Goal: Task Accomplishment & Management: Use online tool/utility

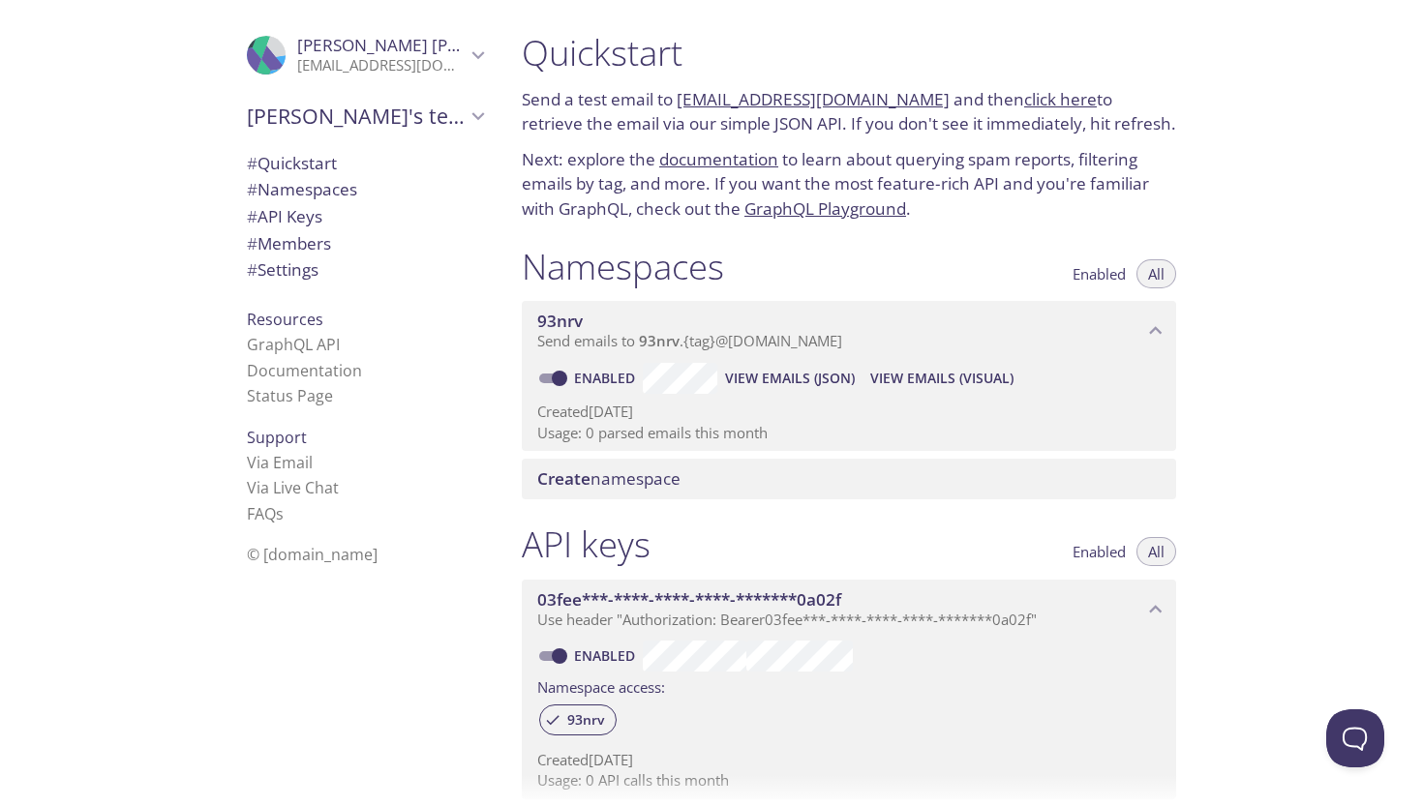
click at [583, 469] on span "Create" at bounding box center [563, 479] width 53 height 22
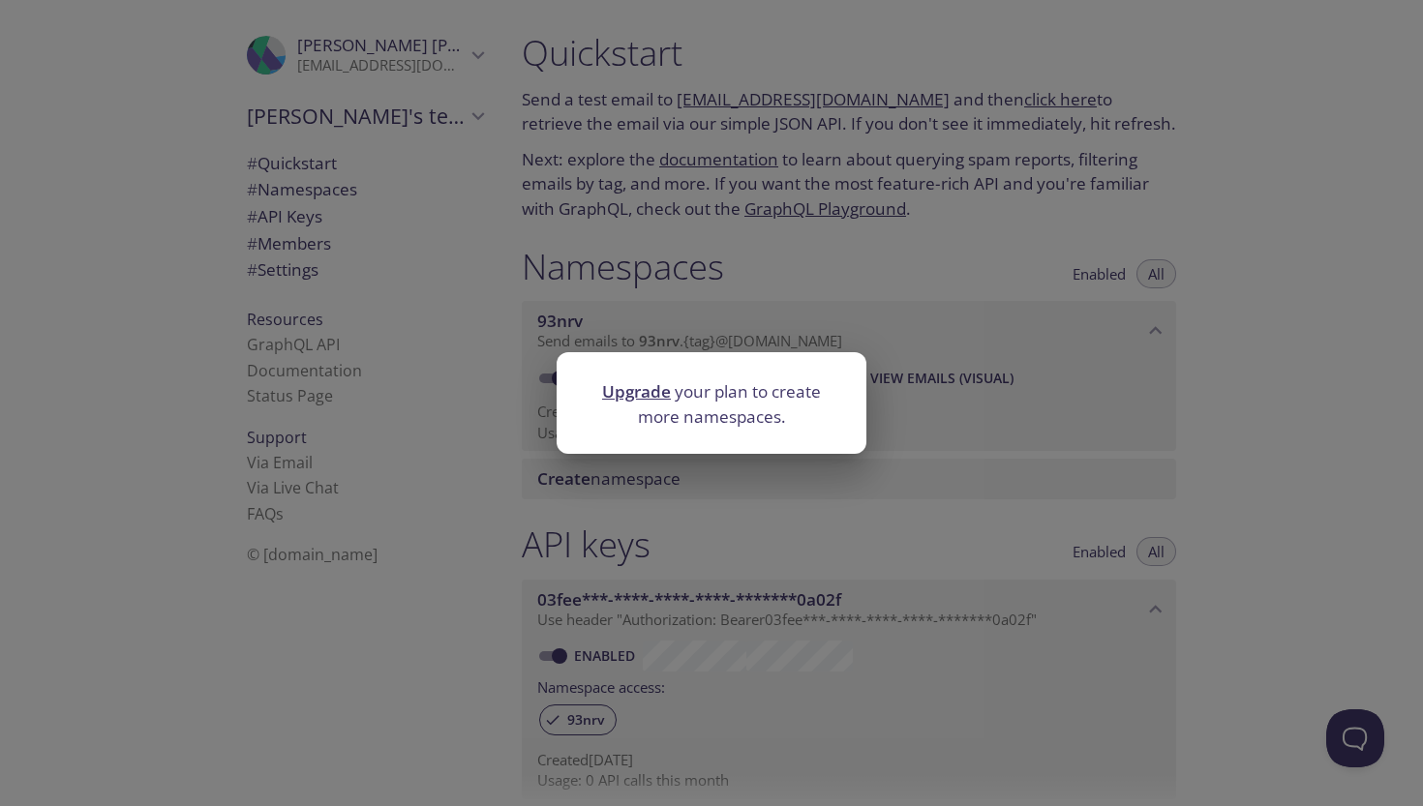
click at [727, 495] on div "Upgrade your plan to create more namespaces." at bounding box center [711, 403] width 1423 height 806
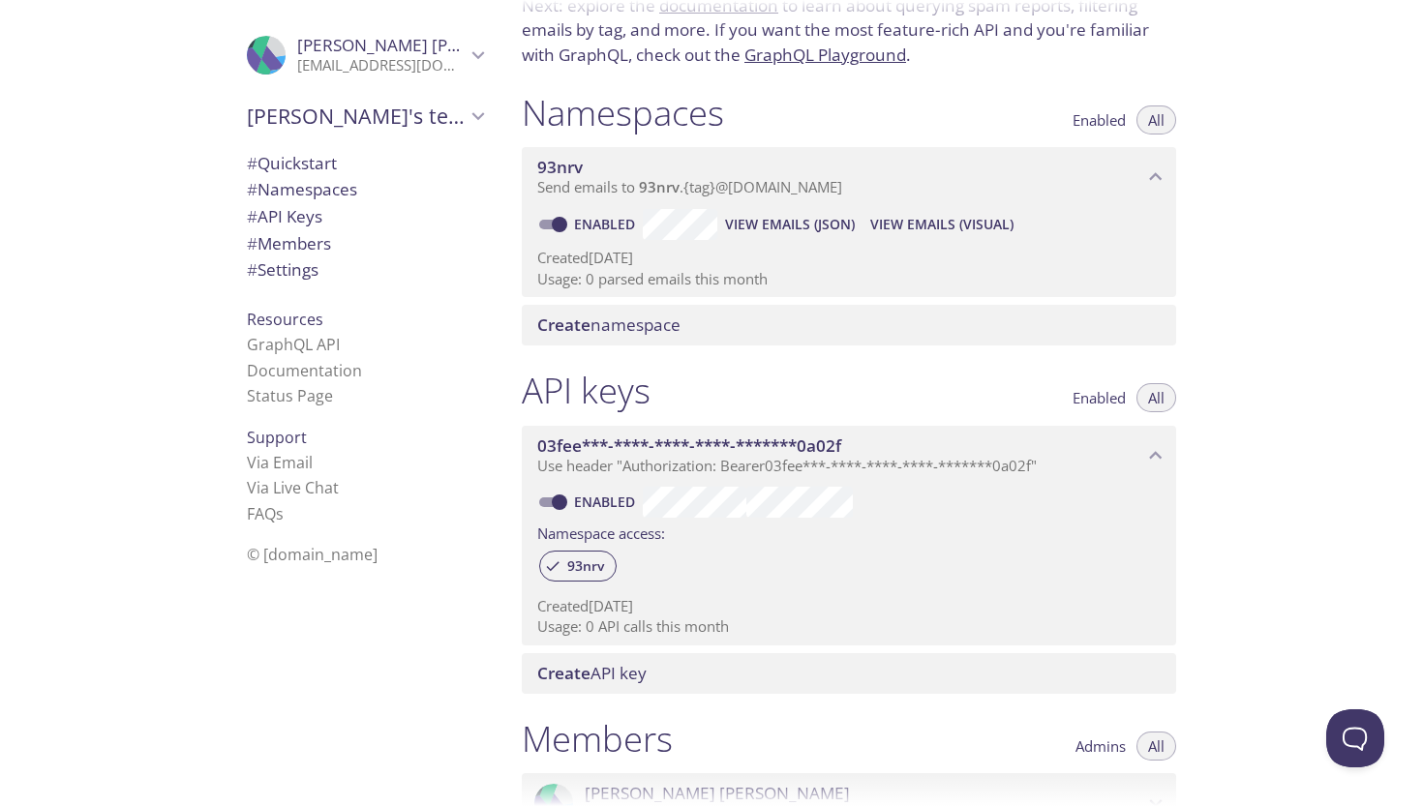
scroll to position [119, 0]
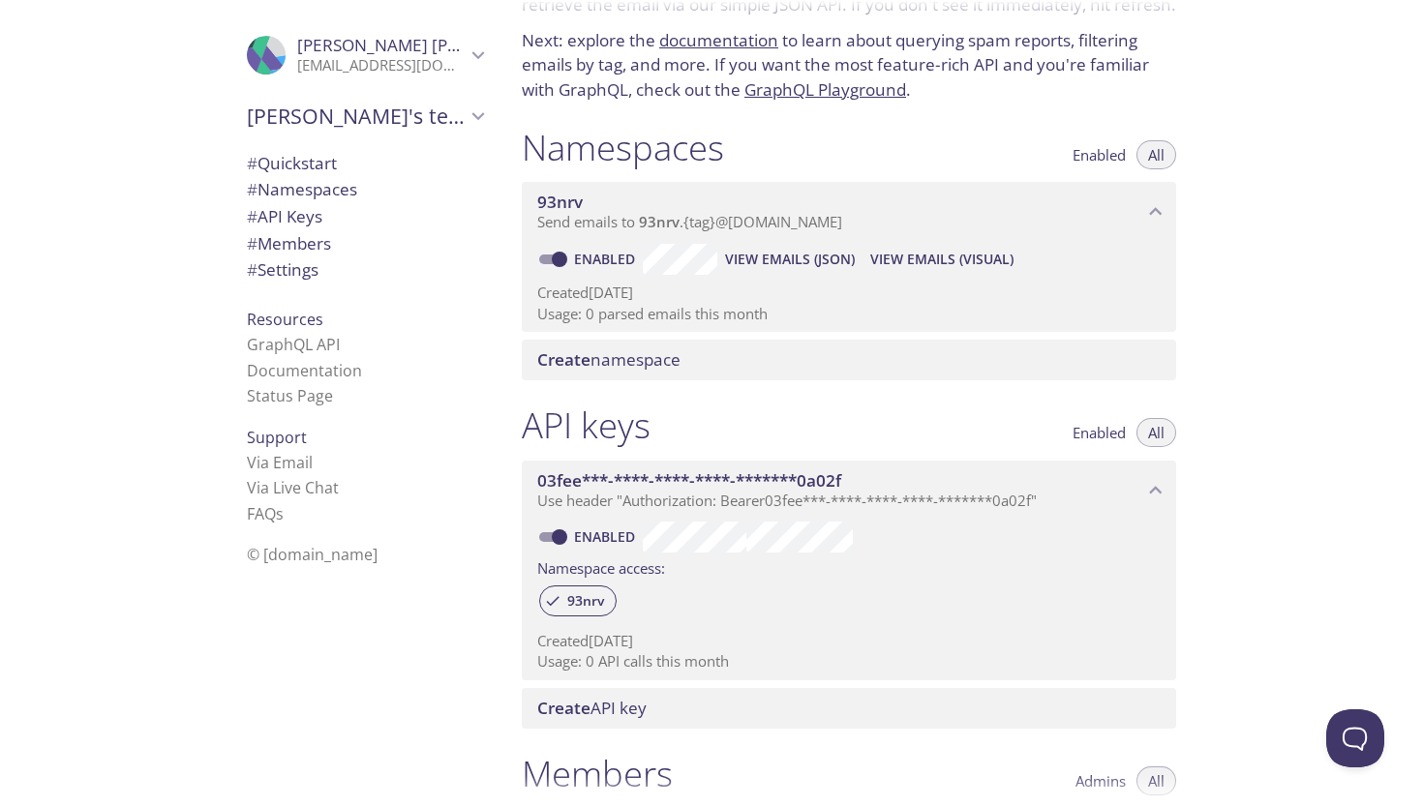
click at [800, 252] on span "View Emails (JSON)" at bounding box center [790, 259] width 130 height 23
click at [954, 248] on span "View Emails (Visual)" at bounding box center [941, 259] width 143 height 23
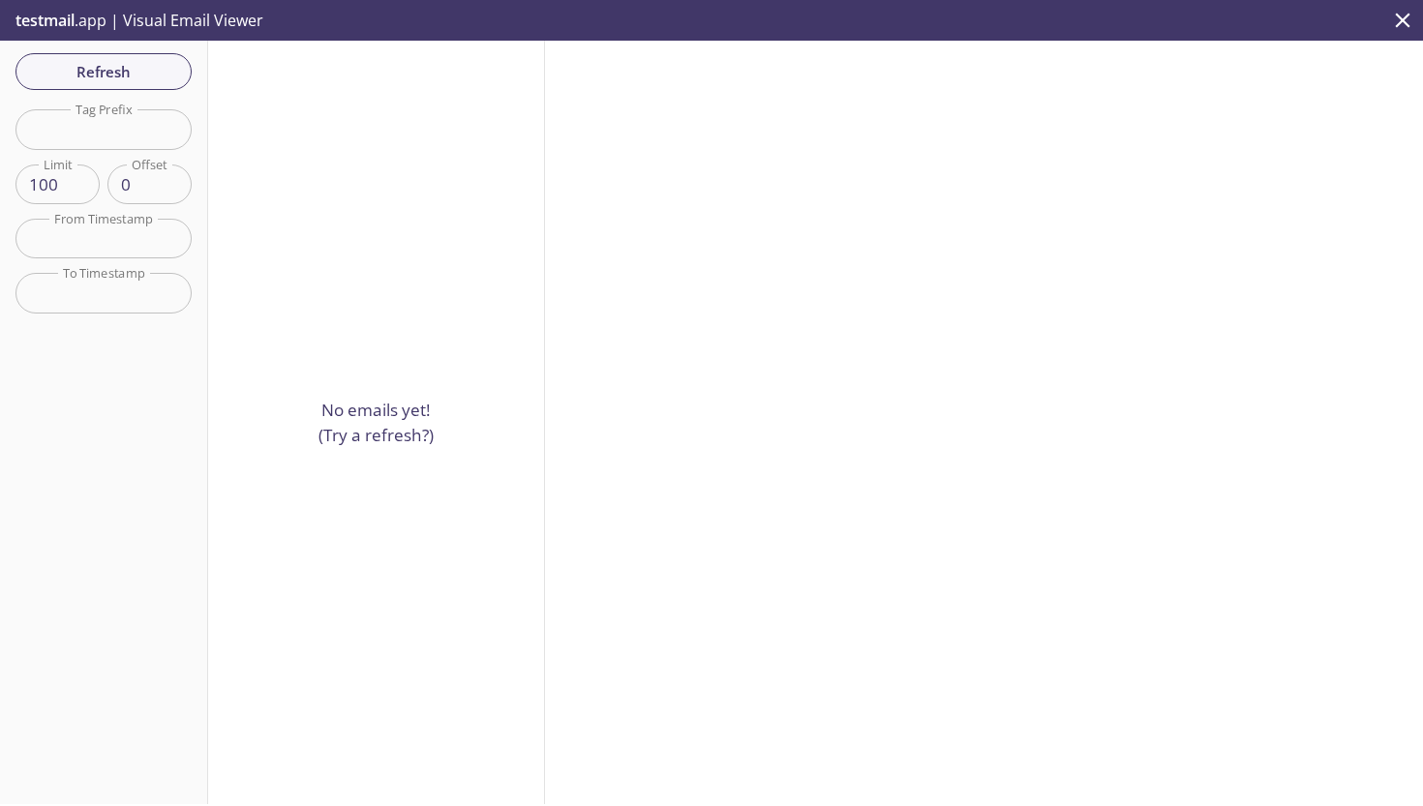
click at [136, 124] on input "text" at bounding box center [103, 129] width 176 height 40
click at [78, 177] on input "101" at bounding box center [57, 185] width 84 height 40
click at [78, 177] on input "102" at bounding box center [57, 185] width 84 height 40
click at [78, 177] on input "103" at bounding box center [57, 185] width 84 height 40
click at [78, 177] on input "104" at bounding box center [57, 185] width 84 height 40
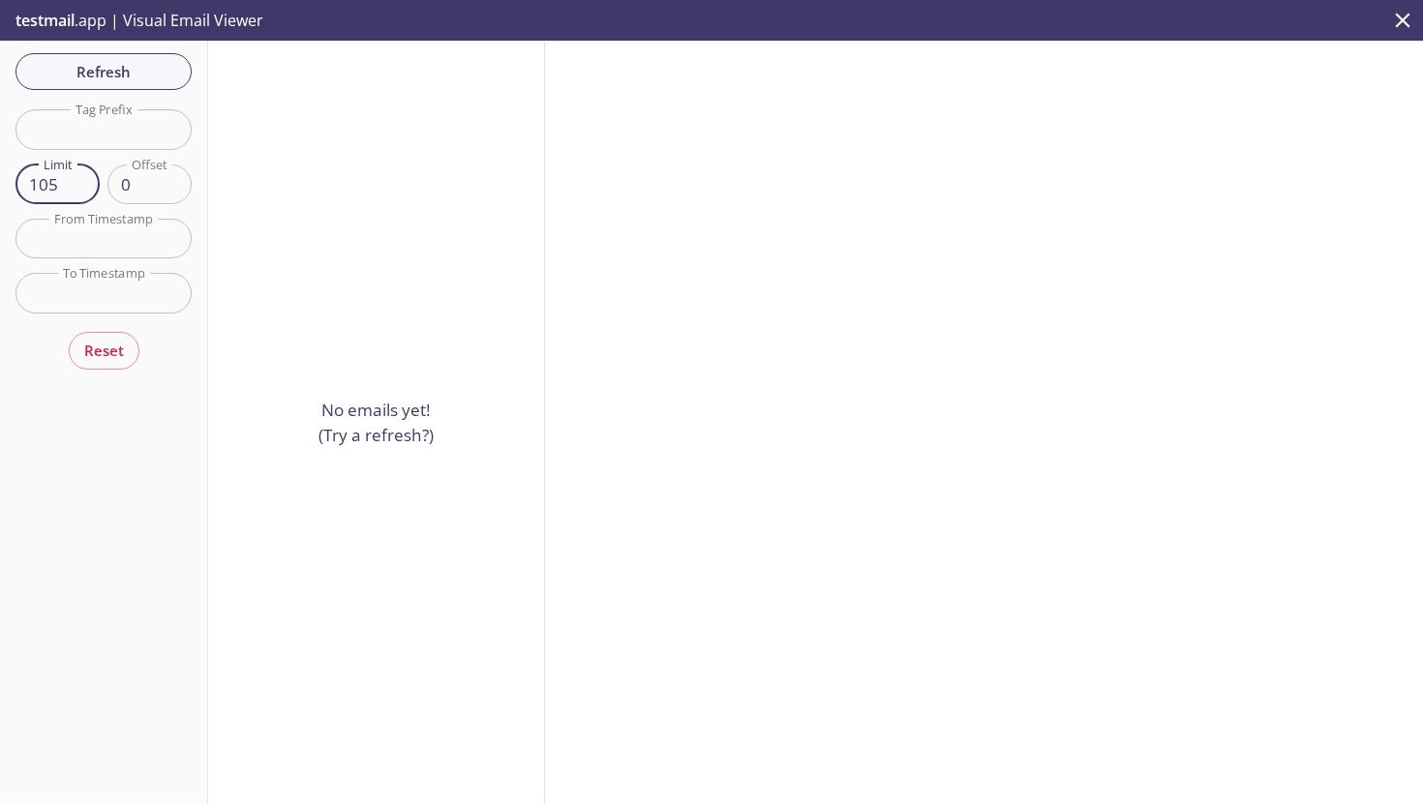
click at [78, 177] on input "105" at bounding box center [57, 185] width 84 height 40
click at [78, 177] on input "106" at bounding box center [57, 185] width 84 height 40
click at [78, 177] on input "110" at bounding box center [57, 185] width 84 height 40
click at [78, 177] on input "111" at bounding box center [57, 185] width 84 height 40
click at [78, 177] on input "112" at bounding box center [57, 185] width 84 height 40
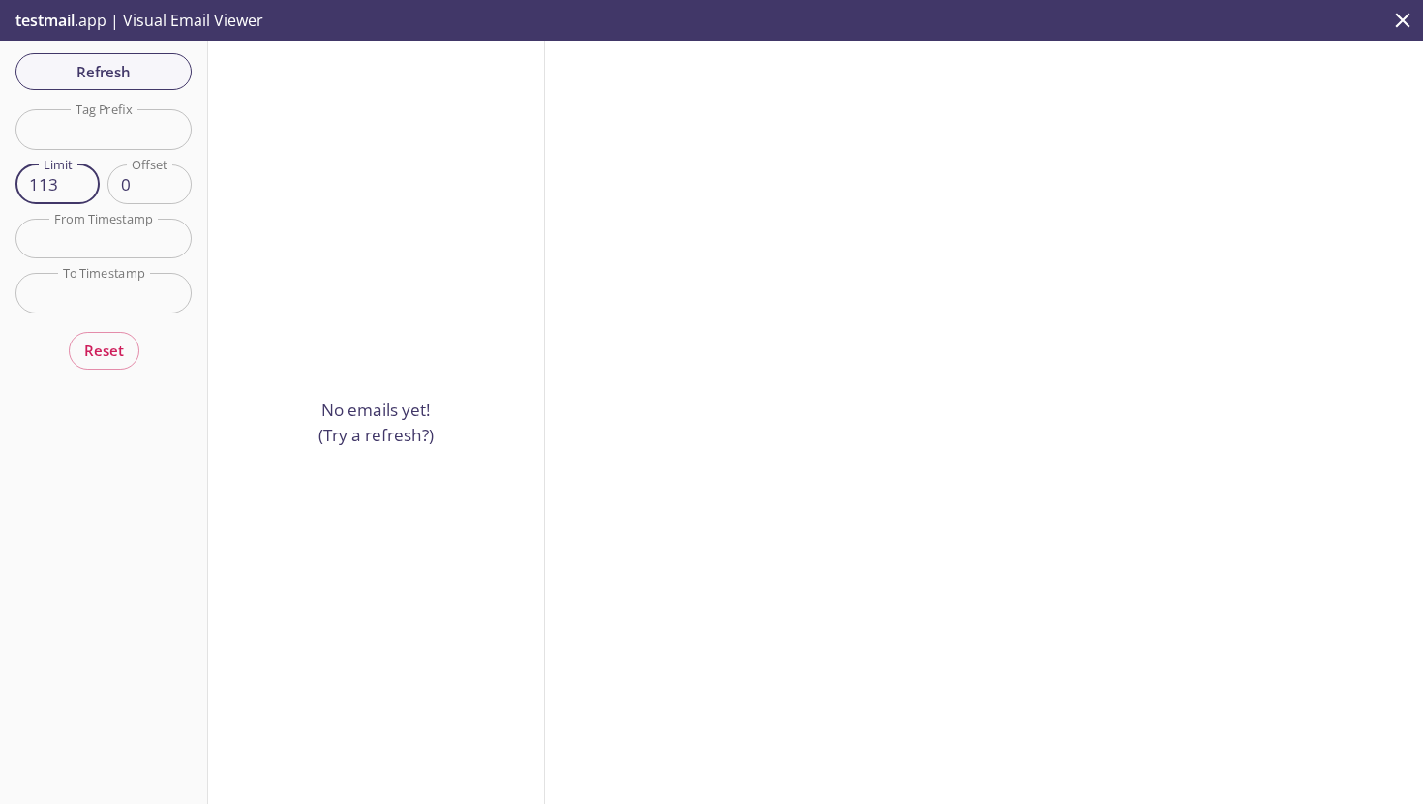
click at [78, 177] on input "113" at bounding box center [57, 185] width 84 height 40
click at [78, 177] on input "114" at bounding box center [57, 185] width 84 height 40
click at [78, 177] on input "115" at bounding box center [57, 185] width 84 height 40
click at [78, 177] on input "116" at bounding box center [57, 185] width 84 height 40
click at [78, 177] on input "117" at bounding box center [57, 185] width 84 height 40
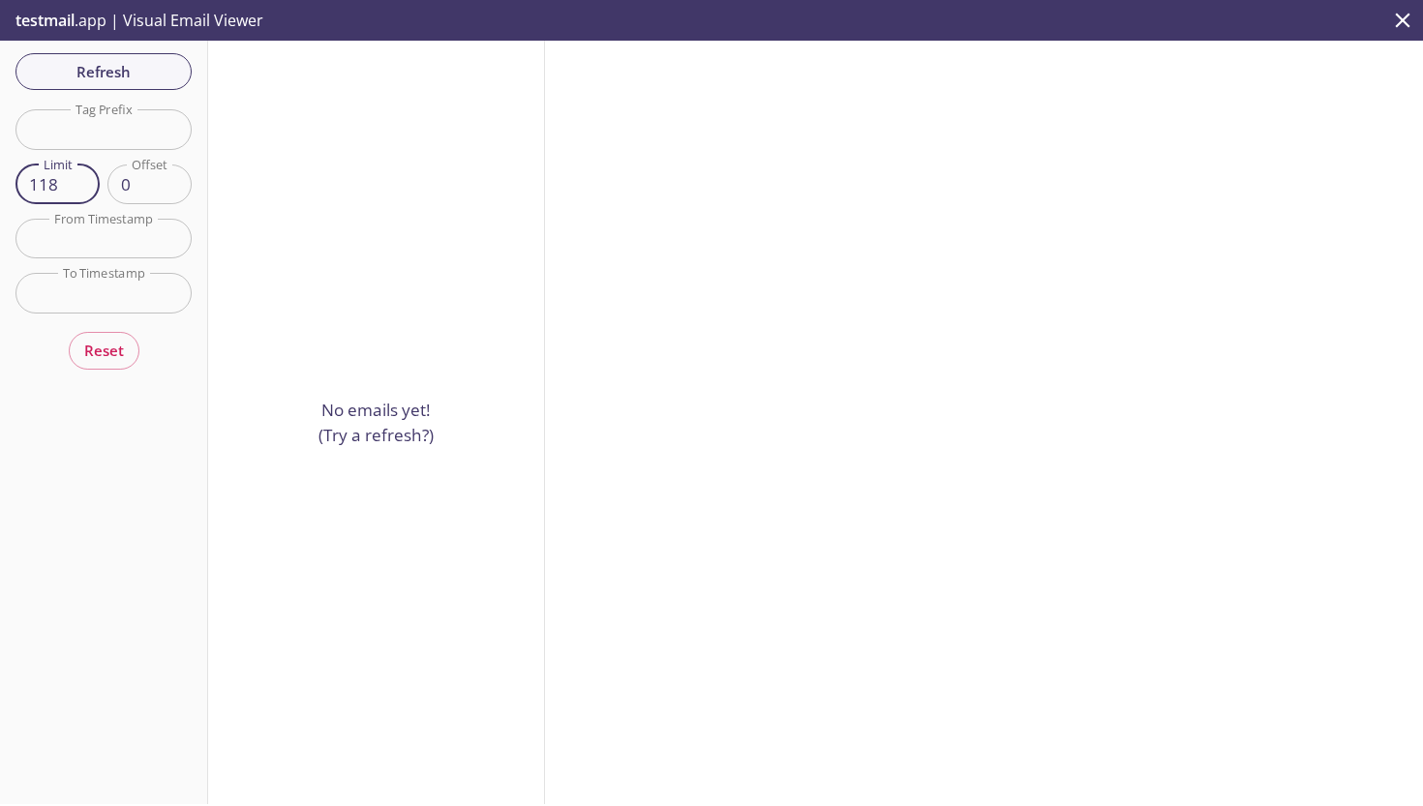
click at [78, 177] on input "118" at bounding box center [57, 185] width 84 height 40
click at [78, 177] on input "119" at bounding box center [57, 185] width 84 height 40
click at [78, 177] on input "120" at bounding box center [57, 185] width 84 height 40
click at [78, 177] on input "121" at bounding box center [57, 185] width 84 height 40
click at [78, 189] on input "120" at bounding box center [57, 185] width 84 height 40
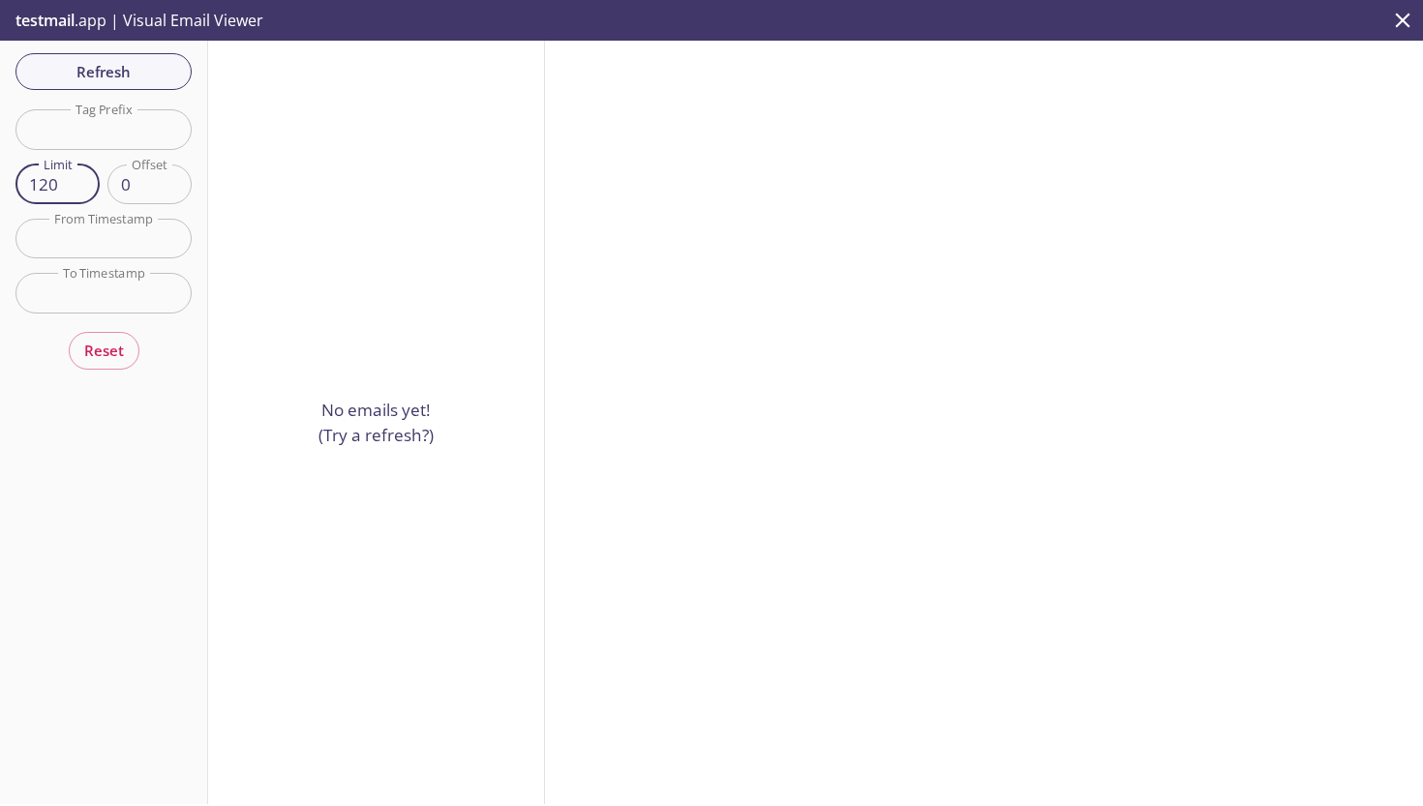
type input "100"
click at [165, 62] on div "Refresh Filters Tag Prefix Tag Prefix Limit 100 Limit Offset 0 Offset From Time…" at bounding box center [104, 423] width 208 height 764
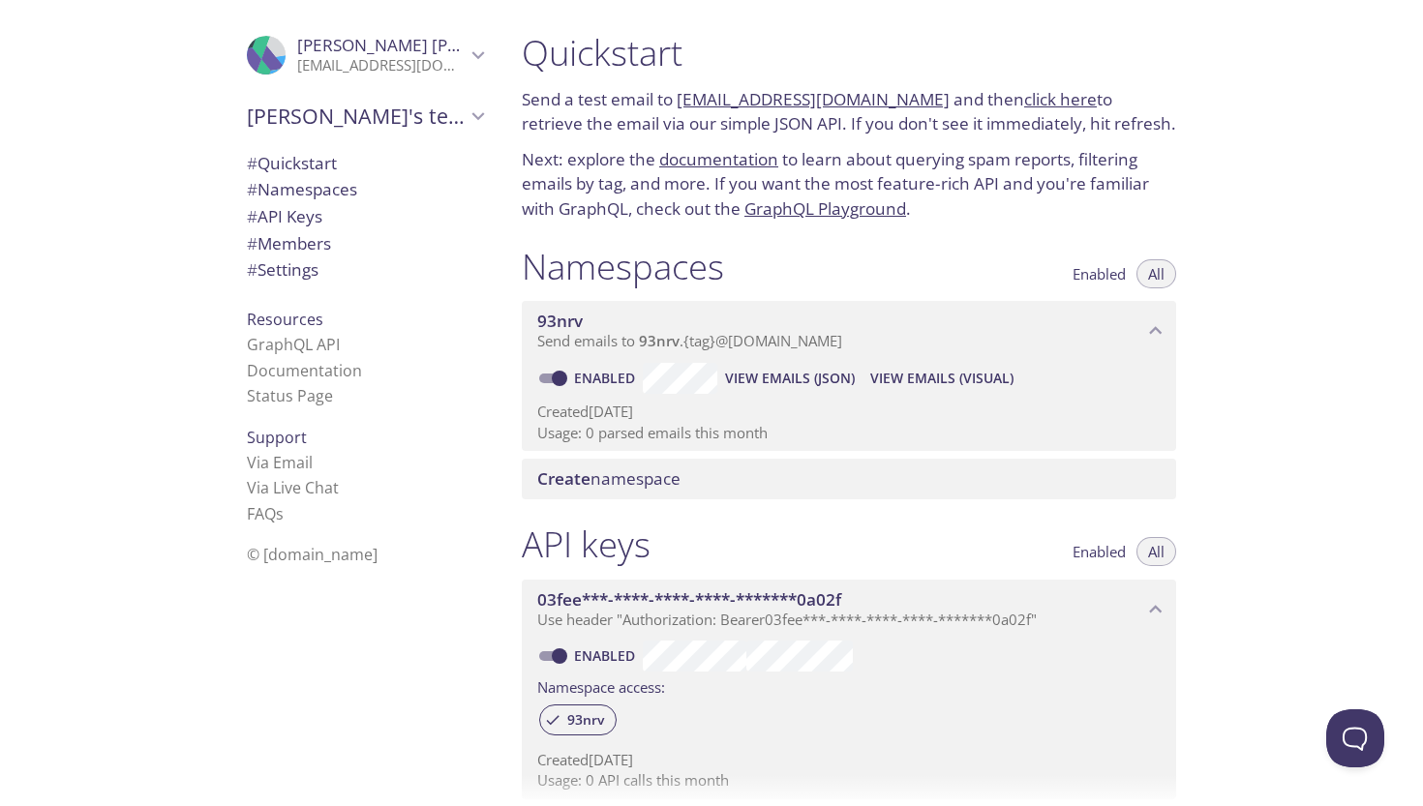
click at [802, 97] on link "[EMAIL_ADDRESS][DOMAIN_NAME]" at bounding box center [813, 99] width 273 height 22
click at [931, 373] on span "View Emails (Visual)" at bounding box center [941, 378] width 143 height 23
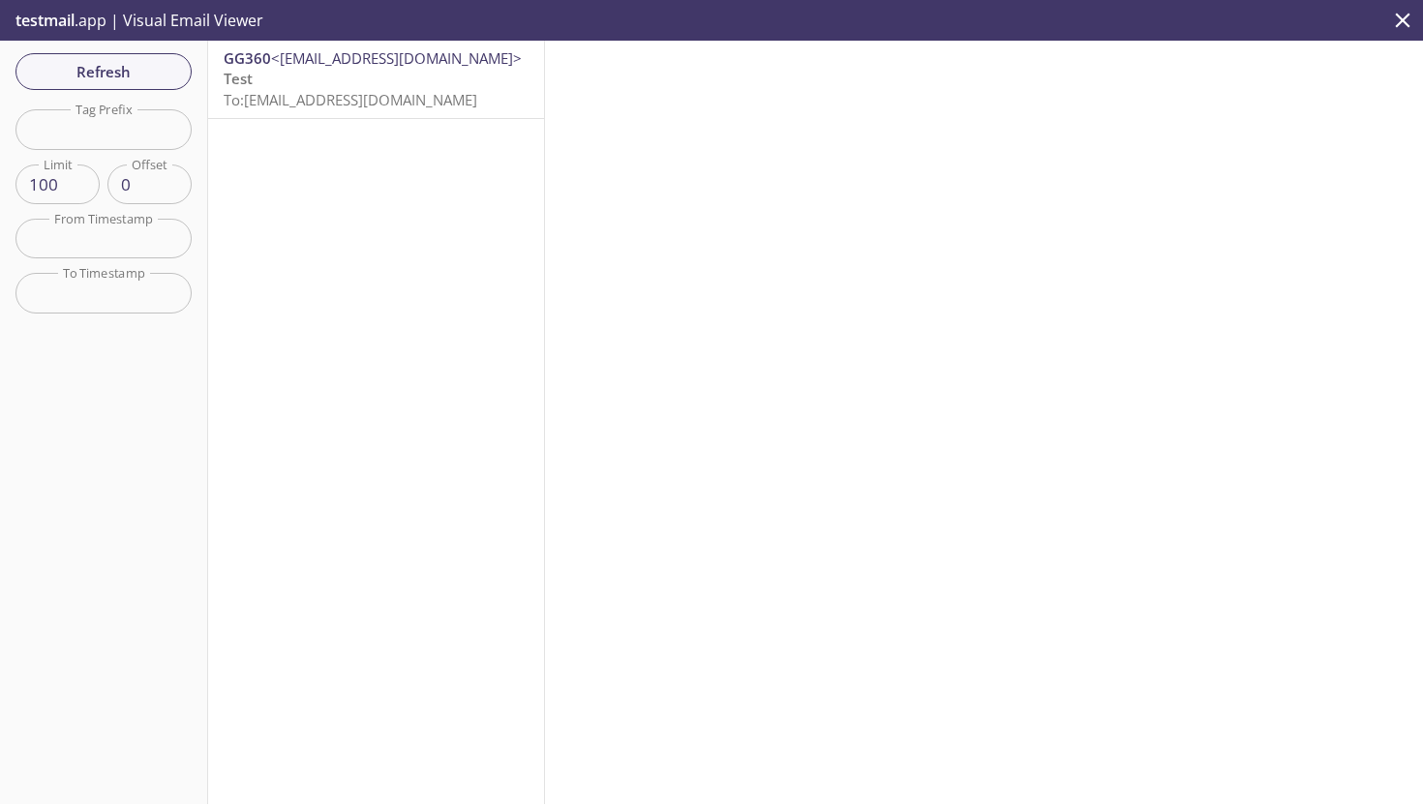
click at [356, 103] on span "To: [EMAIL_ADDRESS][DOMAIN_NAME]" at bounding box center [351, 99] width 254 height 19
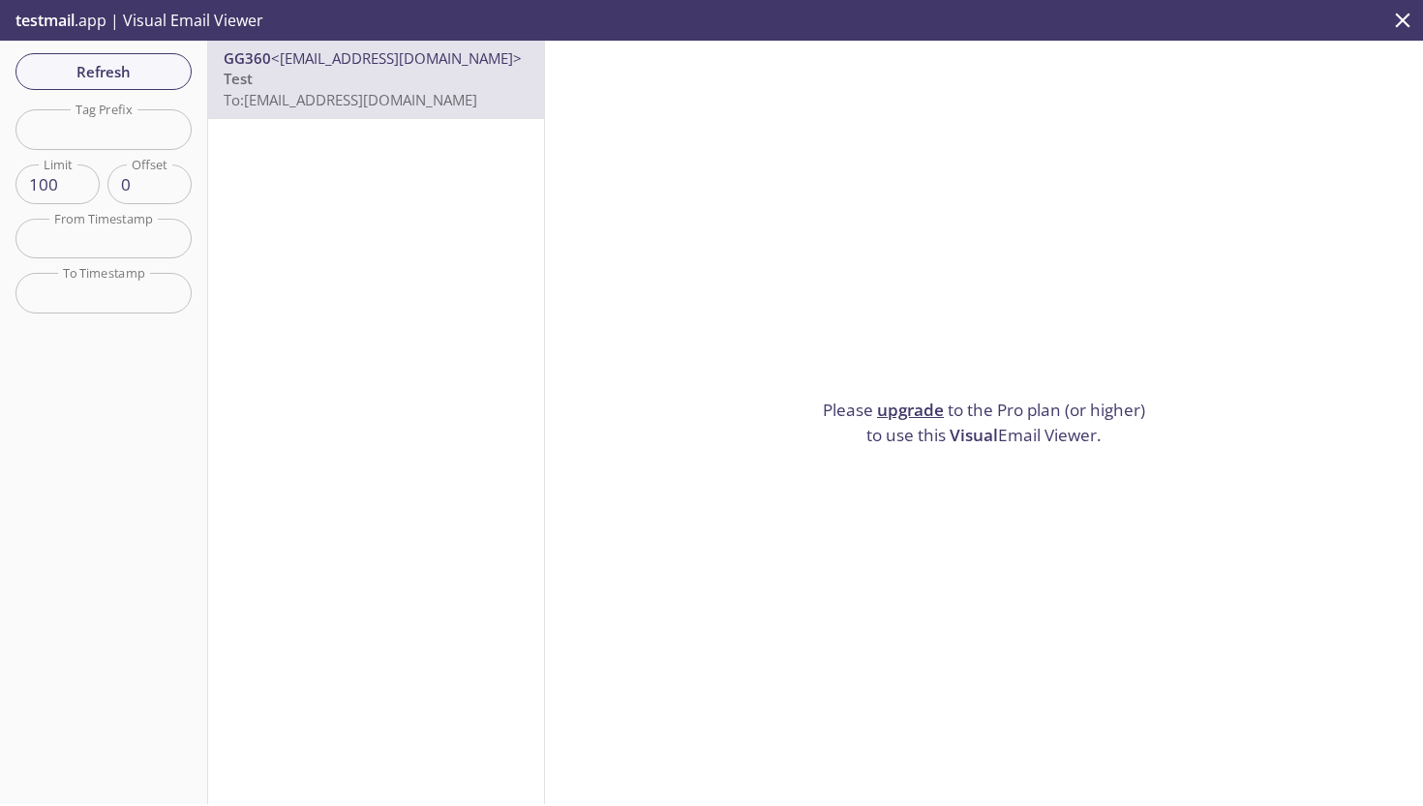
click at [898, 384] on div "Please upgrade to the Pro plan (or higher) to use this Visual Email Viewer." at bounding box center [984, 423] width 878 height 764
click at [147, 76] on span "Refresh" at bounding box center [103, 71] width 145 height 25
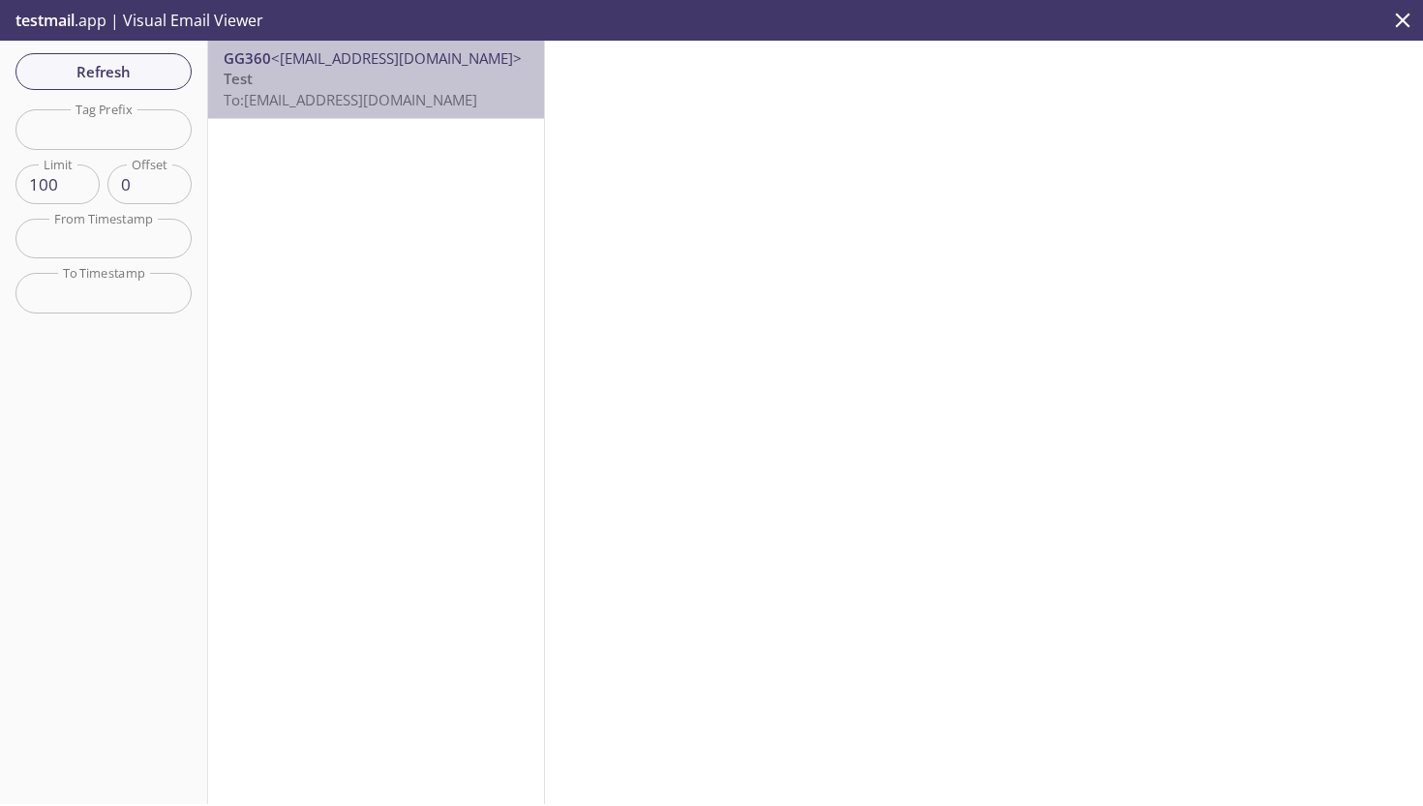
drag, startPoint x: 369, startPoint y: 85, endPoint x: 277, endPoint y: 84, distance: 92.0
click at [277, 84] on p "Test To: [EMAIL_ADDRESS][DOMAIN_NAME]" at bounding box center [376, 90] width 305 height 42
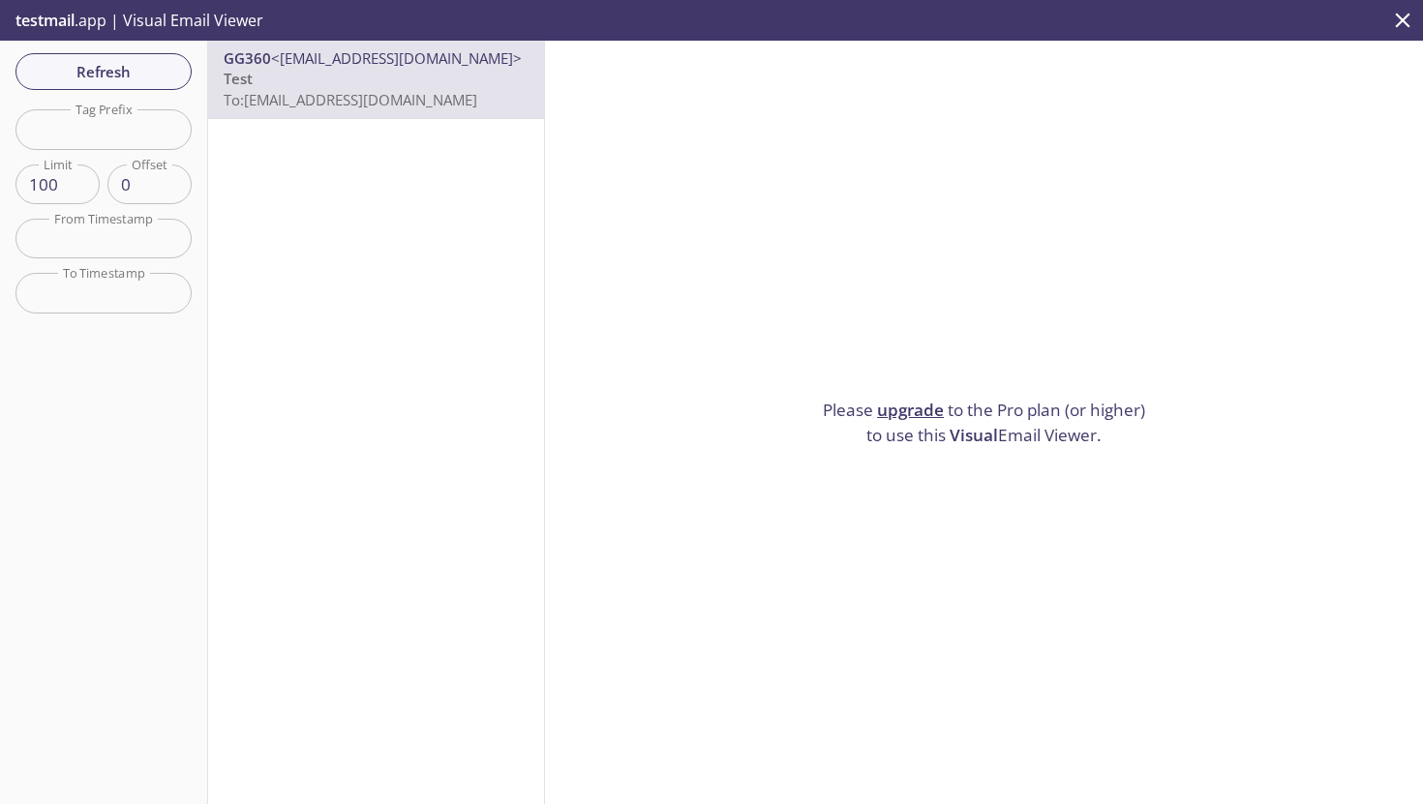
click at [1403, 22] on icon "close" at bounding box center [1402, 20] width 25 height 25
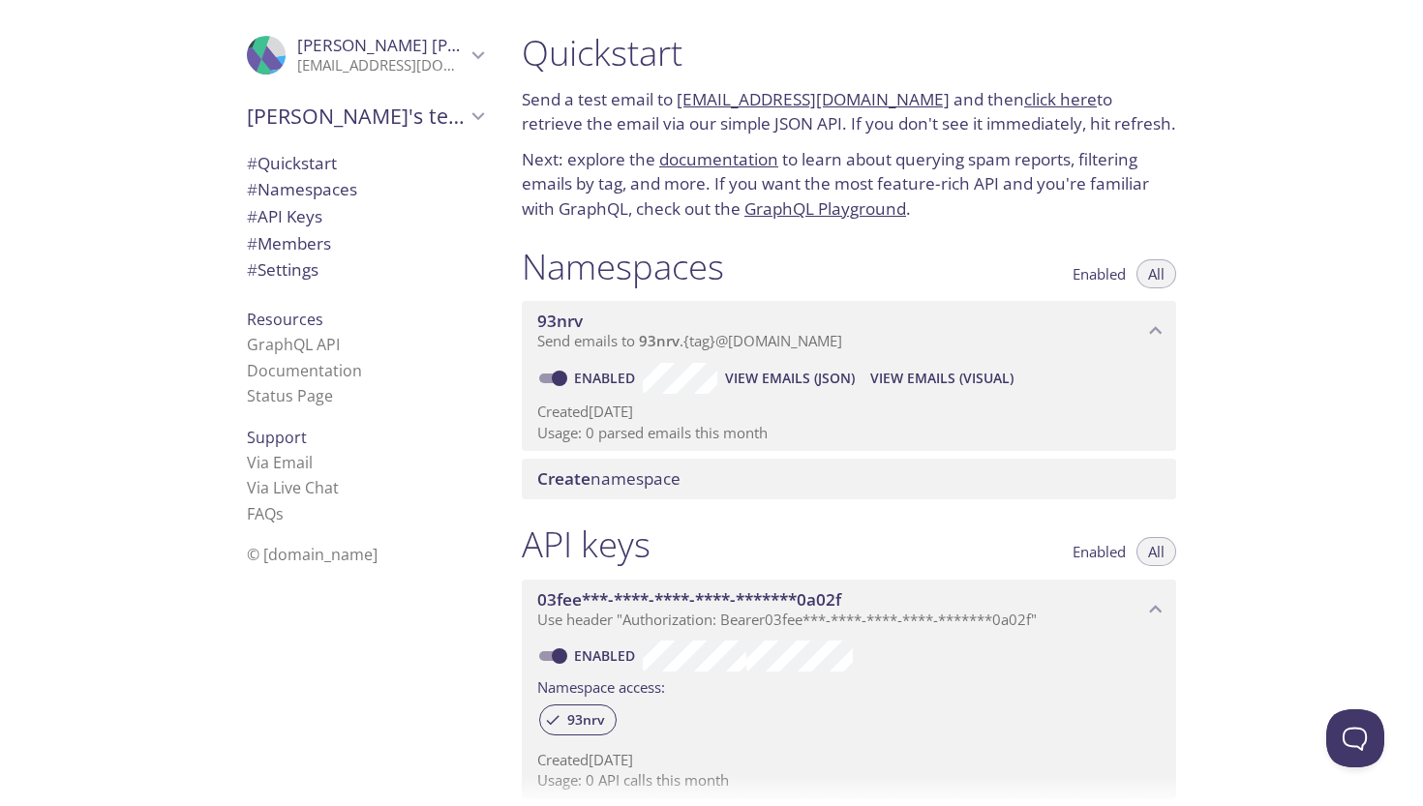
click at [1035, 101] on link "click here" at bounding box center [1060, 99] width 73 height 22
click at [764, 427] on p "Usage: 0 parsed emails this month" at bounding box center [848, 433] width 623 height 20
click at [815, 423] on p "Usage: 0 parsed emails this month" at bounding box center [848, 433] width 623 height 20
click at [734, 157] on link "documentation" at bounding box center [718, 159] width 119 height 22
click at [559, 373] on input "Enabled" at bounding box center [560, 378] width 70 height 23
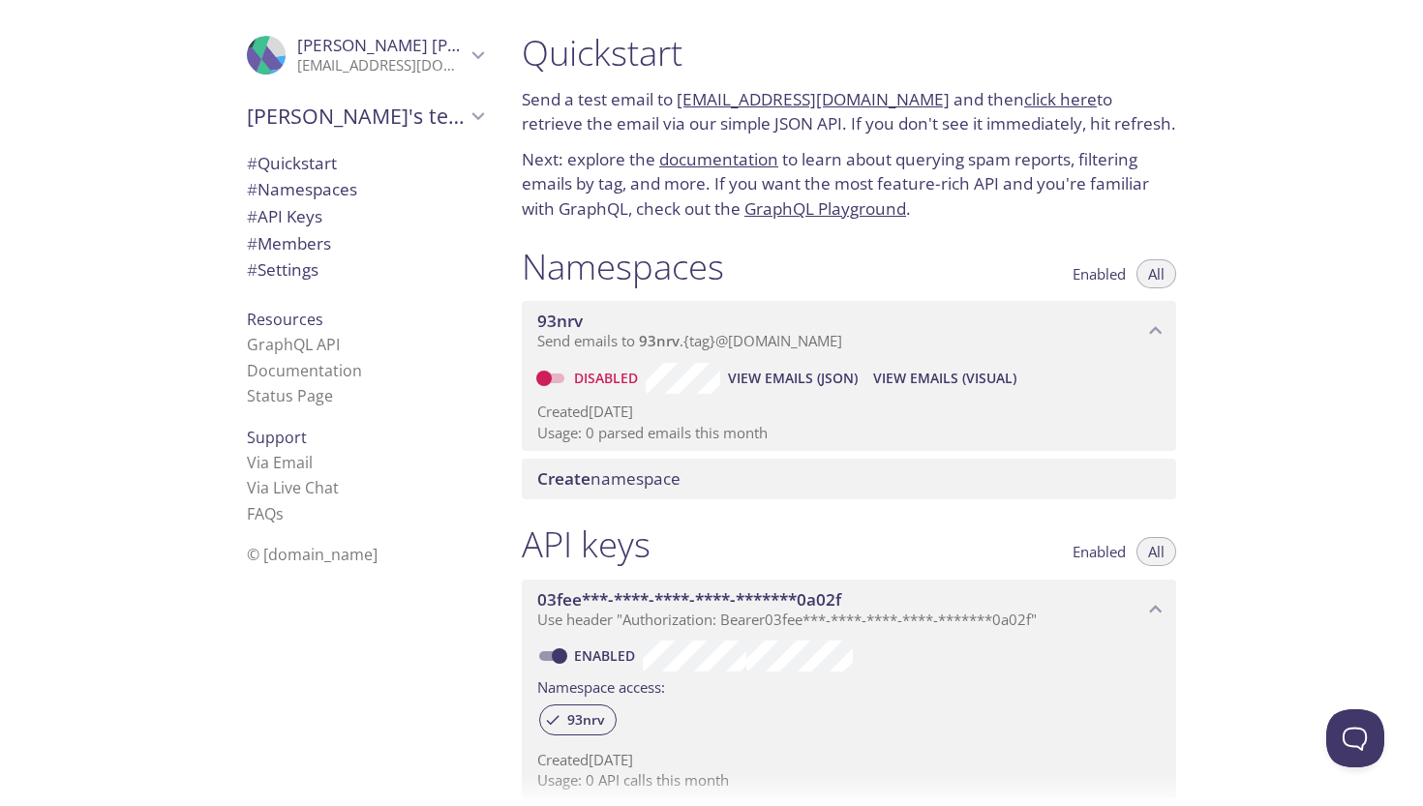
click at [1134, 332] on p "Send emails to 93nrv . {tag} @[DOMAIN_NAME]" at bounding box center [840, 341] width 606 height 19
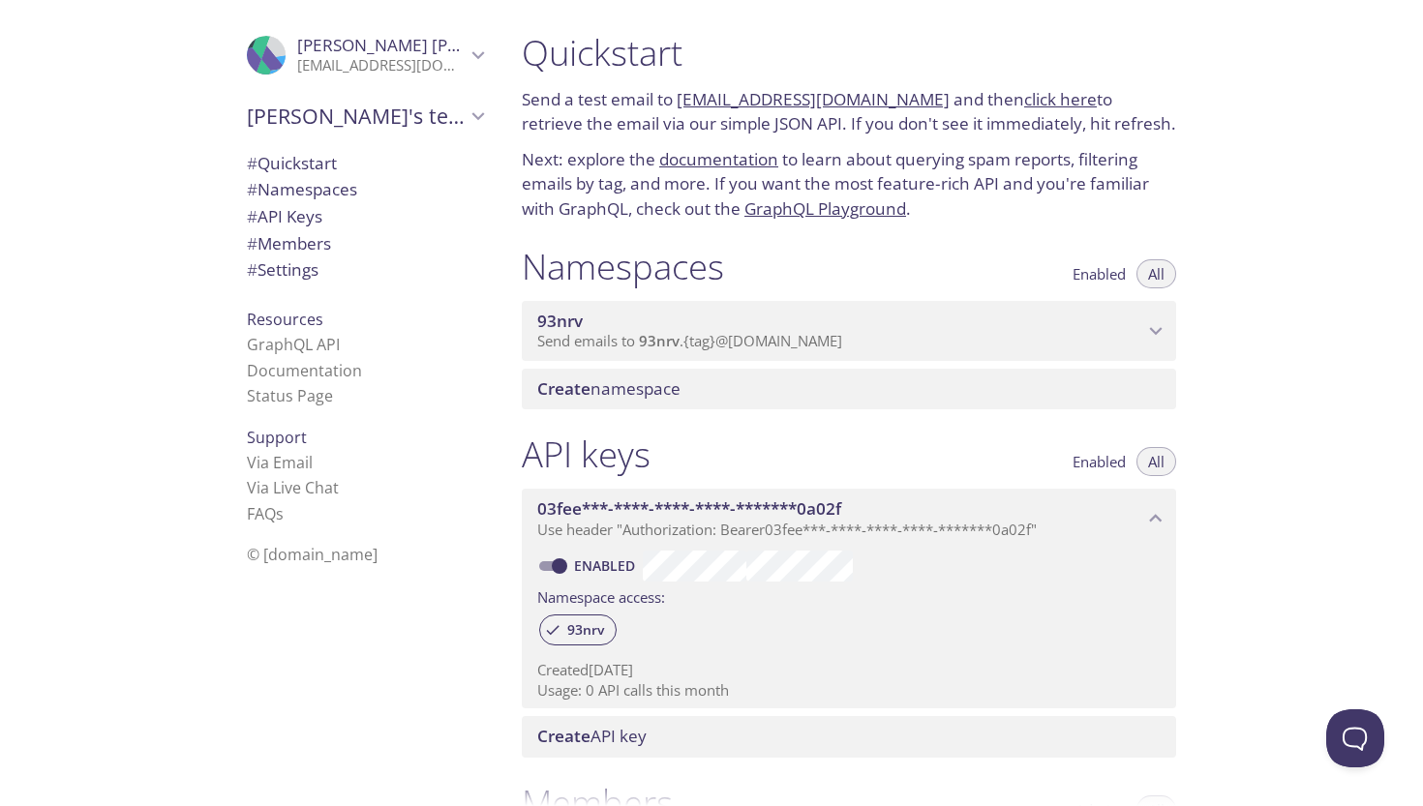
click at [1148, 328] on icon "93nrv namespace" at bounding box center [1155, 330] width 25 height 25
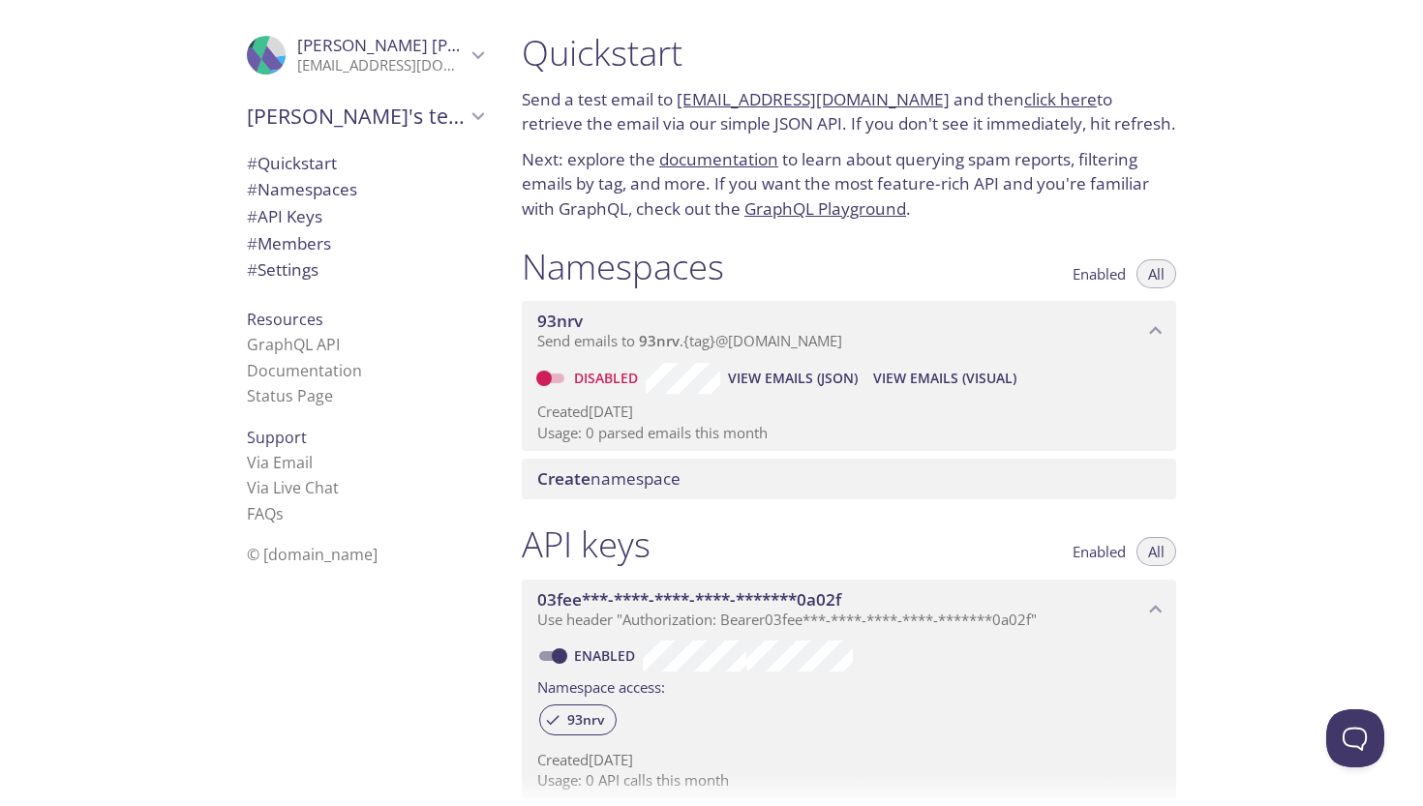
click at [545, 368] on input "Disabled" at bounding box center [544, 378] width 70 height 23
checkbox input "true"
click at [786, 375] on span "View Emails (JSON)" at bounding box center [790, 378] width 130 height 23
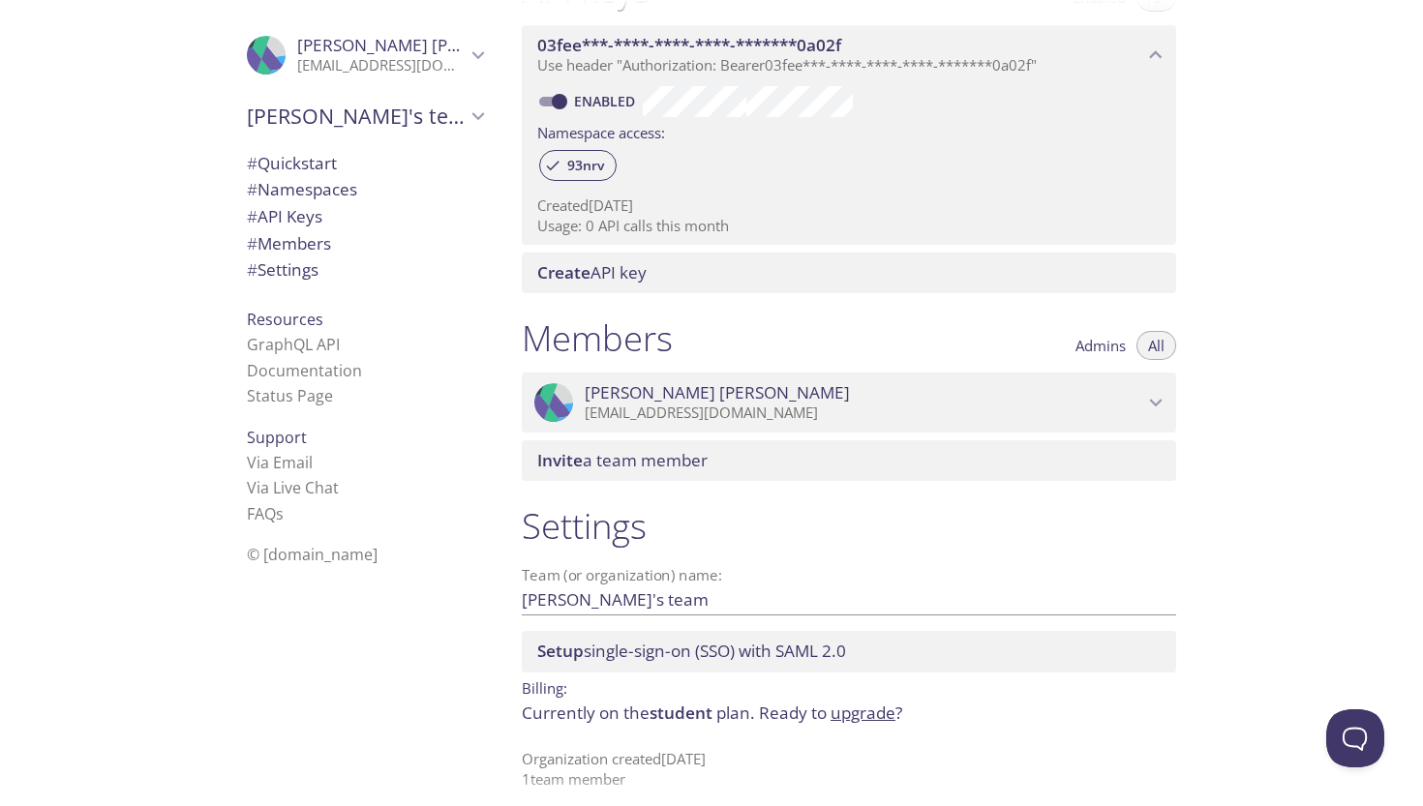
scroll to position [554, 0]
click at [1093, 347] on span "Admins" at bounding box center [1100, 347] width 50 height 0
click at [1142, 333] on button "All" at bounding box center [1156, 346] width 40 height 29
